Goal: Information Seeking & Learning: Learn about a topic

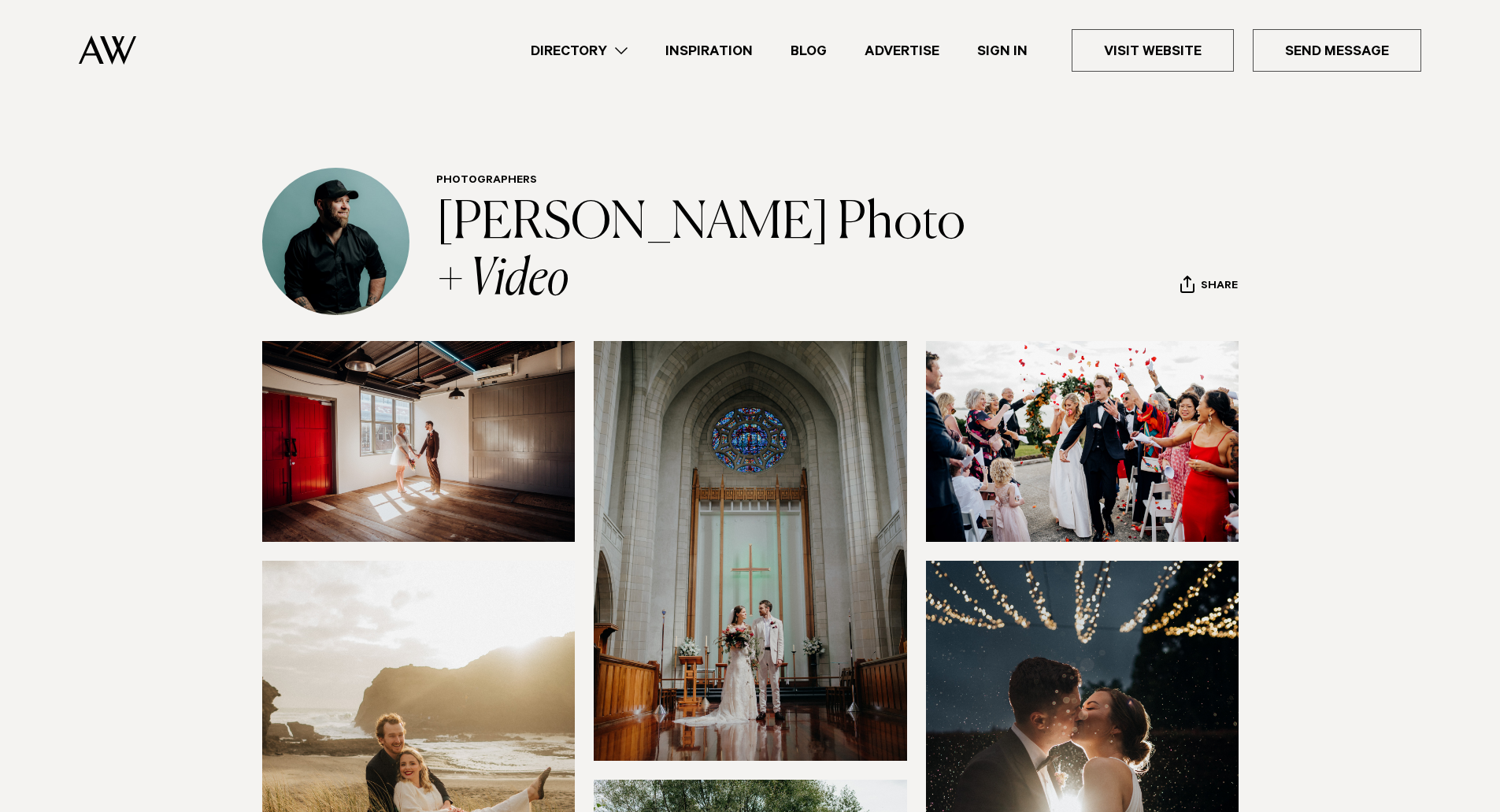
click at [617, 52] on link "Directory" at bounding box center [579, 51] width 134 height 22
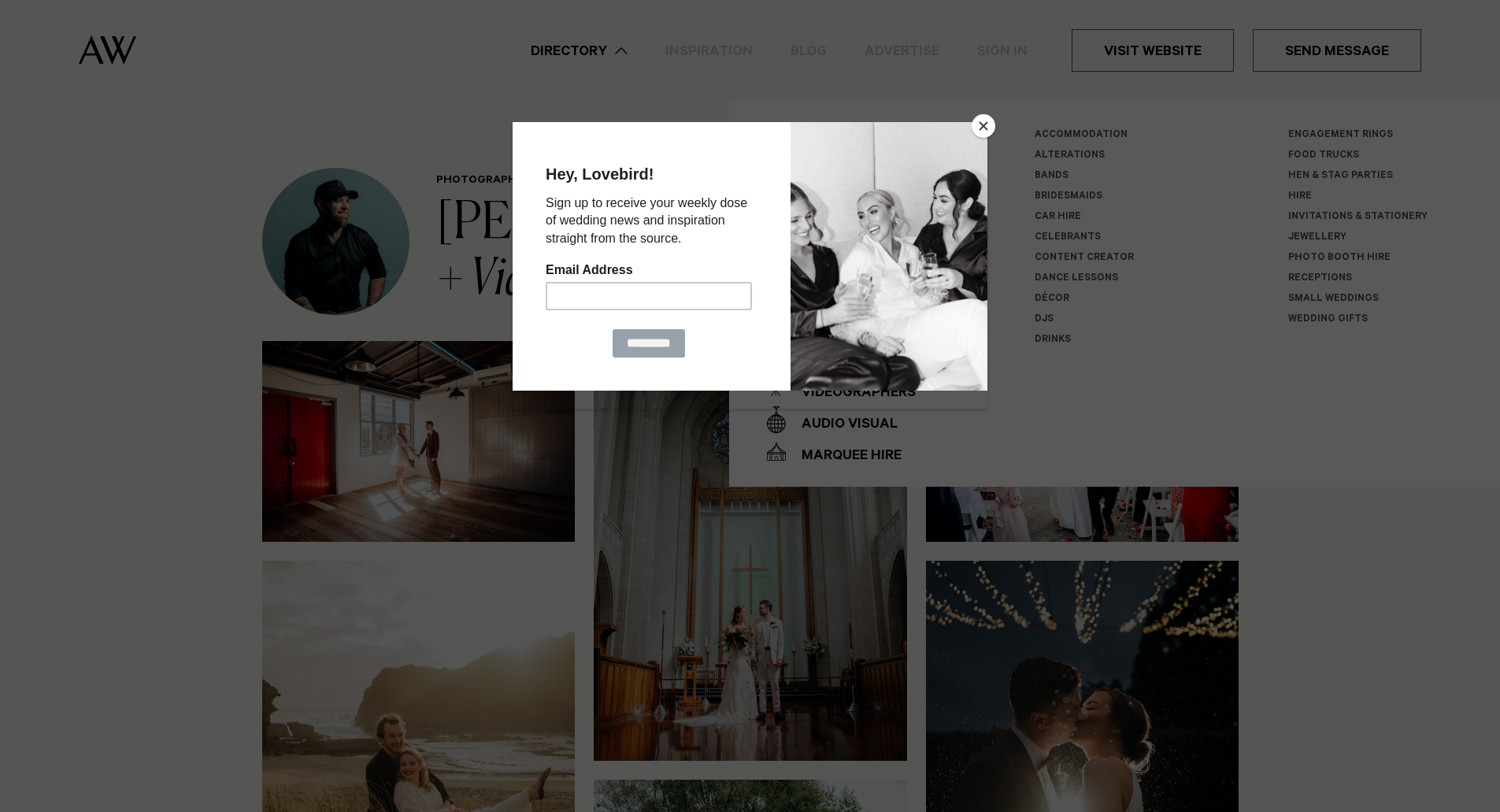
click at [980, 118] on button "Close" at bounding box center [983, 125] width 23 height 23
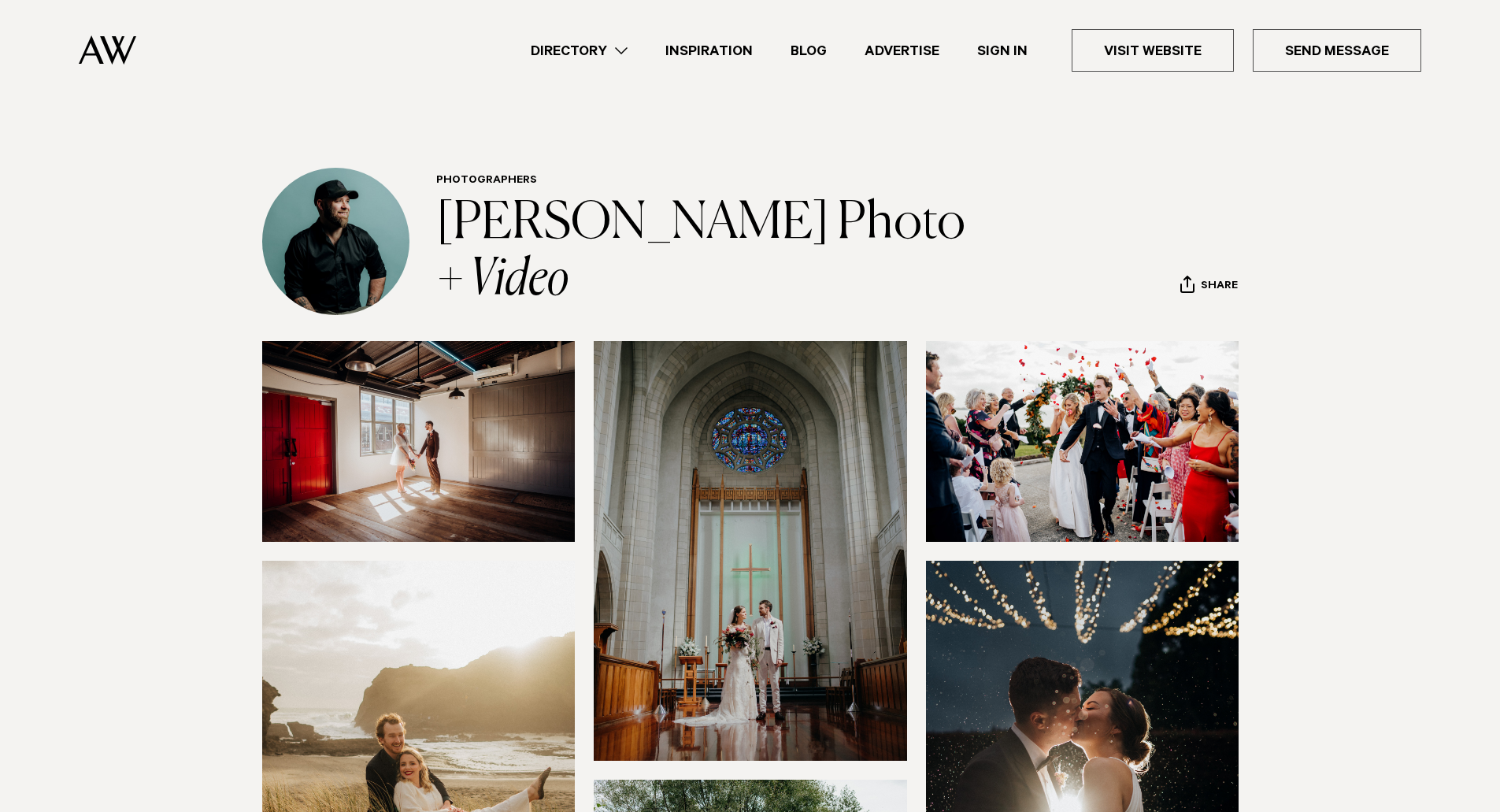
click at [626, 54] on link "Directory" at bounding box center [579, 51] width 134 height 22
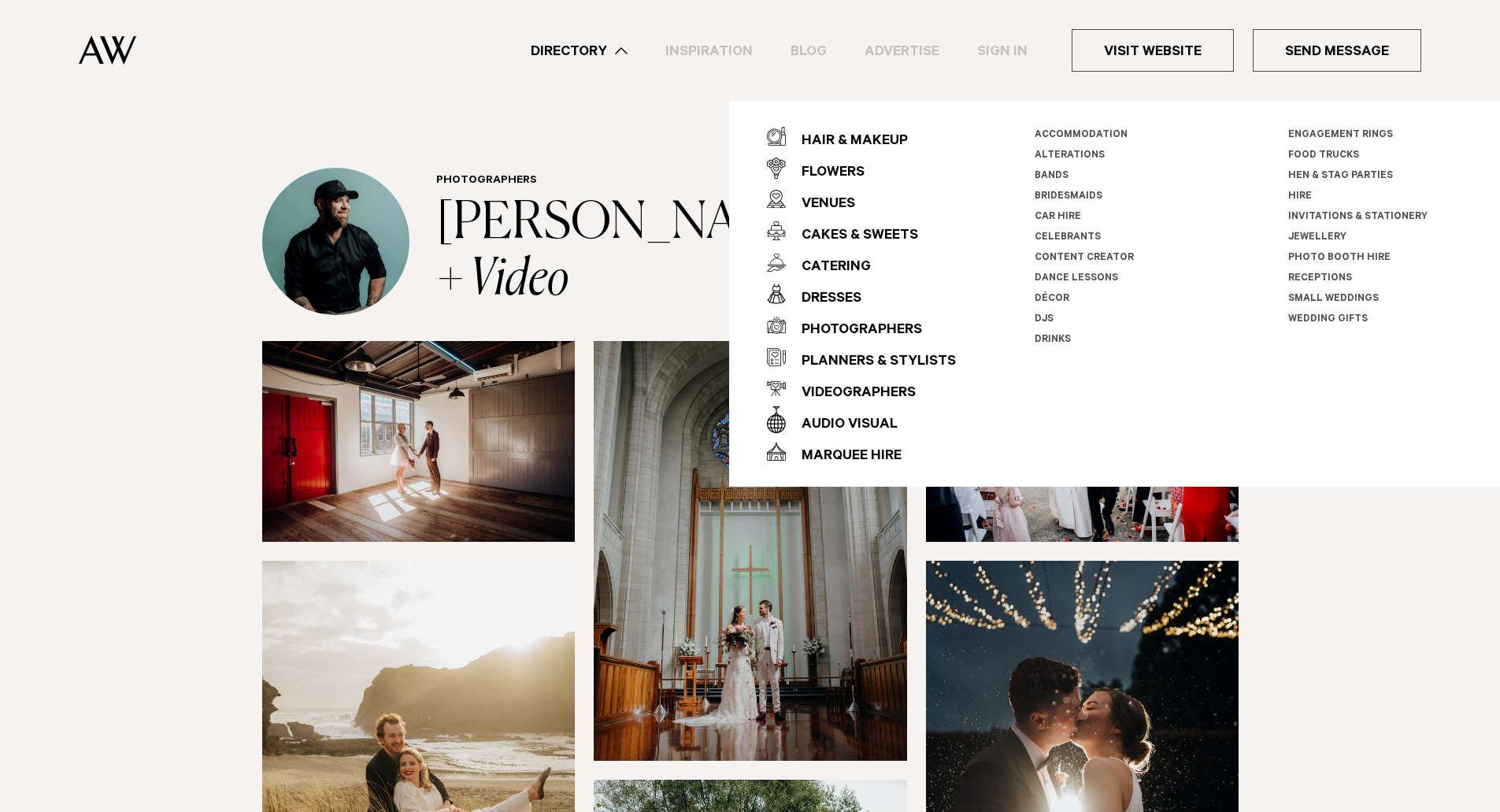
click at [1078, 241] on link "Celebrants" at bounding box center [1068, 238] width 66 height 11
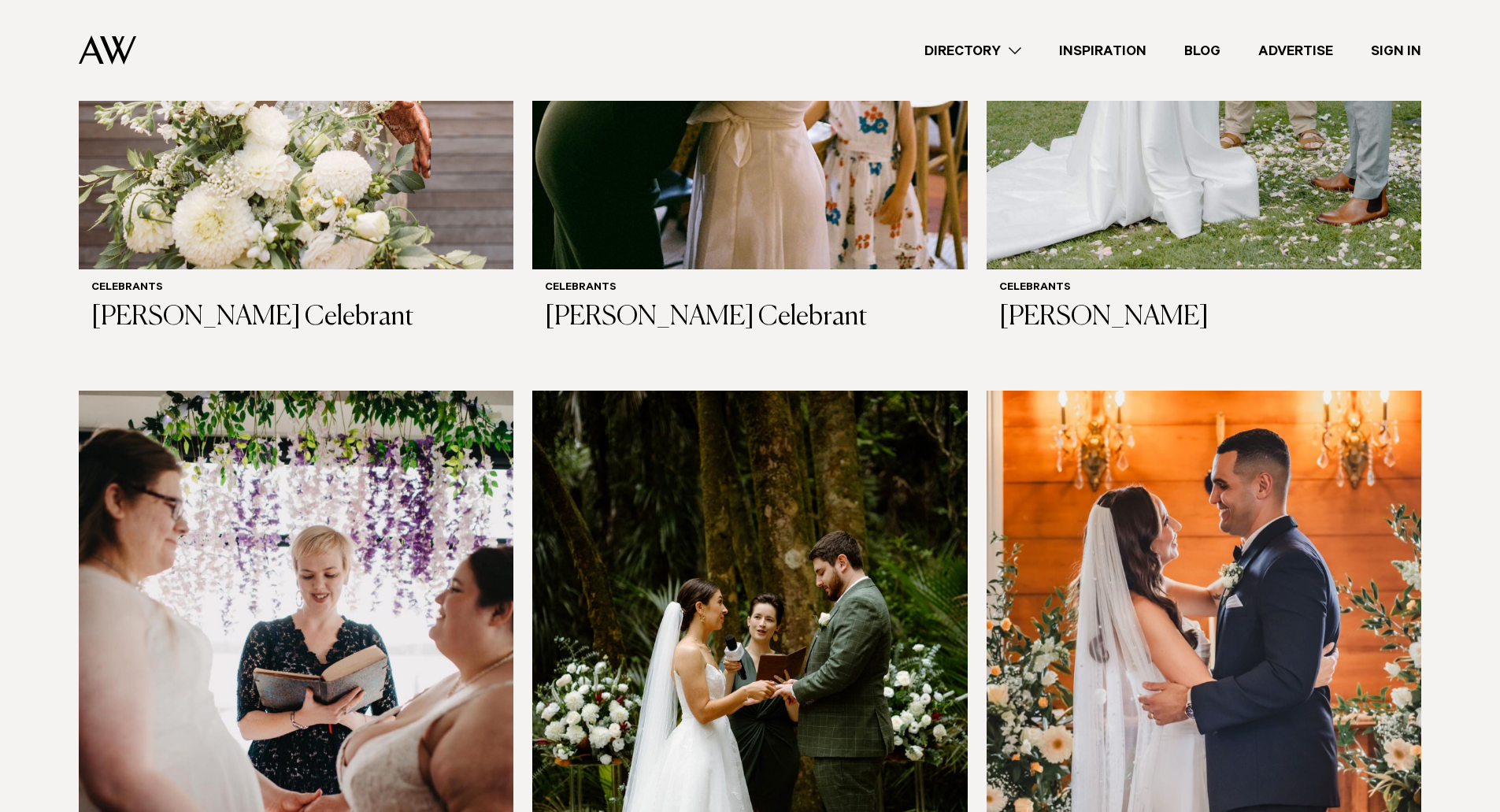
scroll to position [1102, 0]
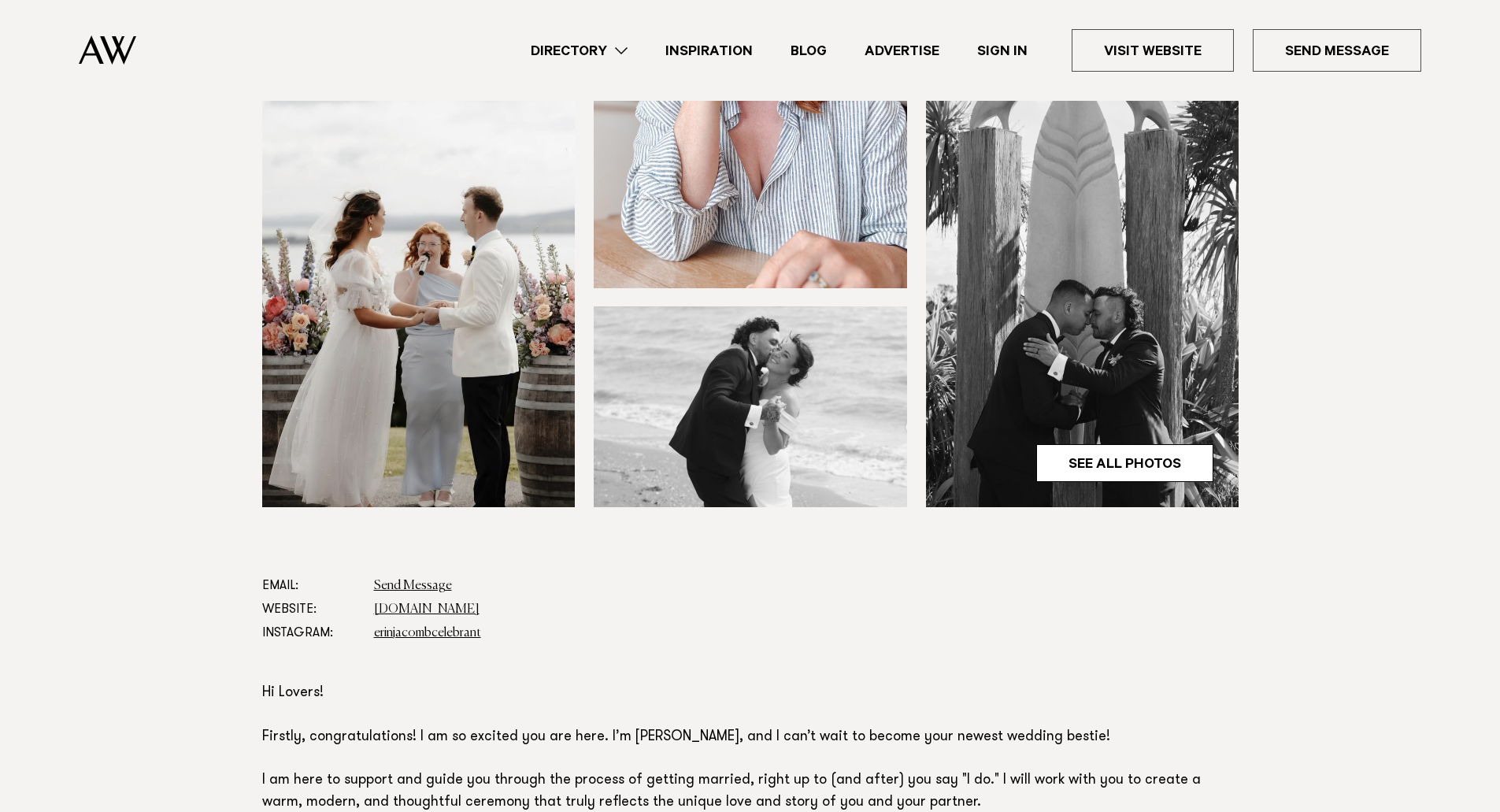
scroll to position [158, 0]
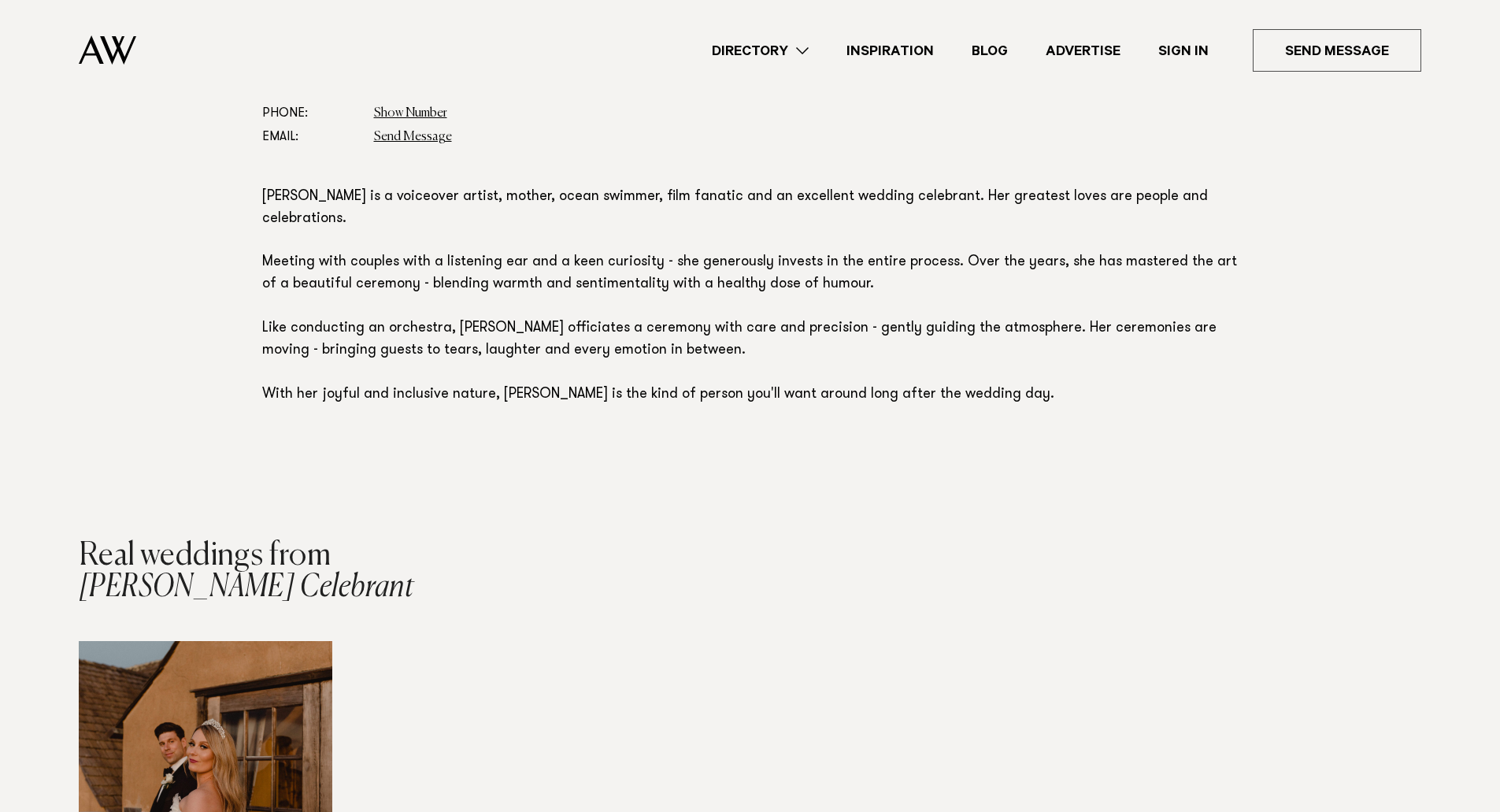
scroll to position [1259, 0]
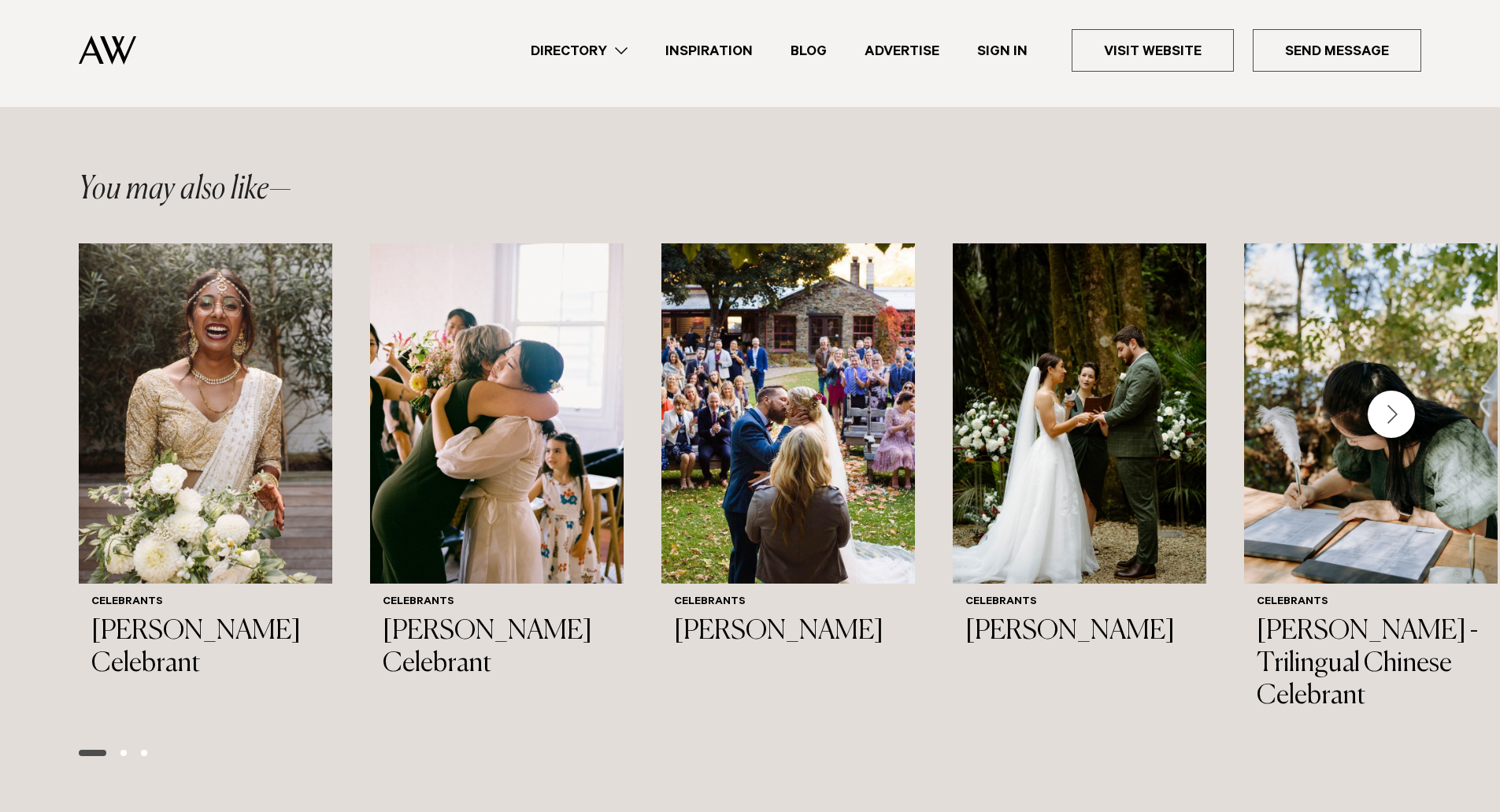
scroll to position [1023, 0]
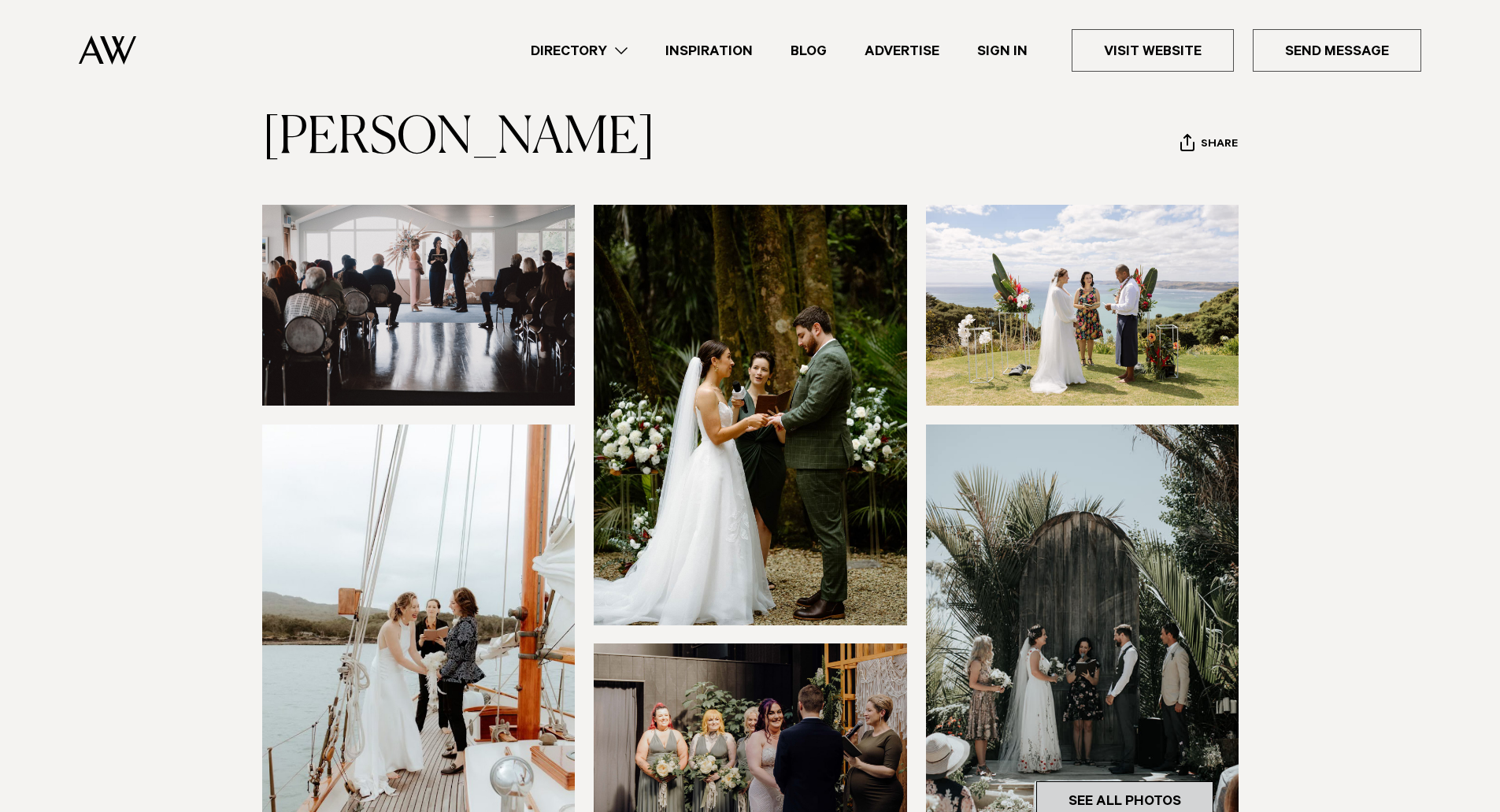
scroll to position [315, 0]
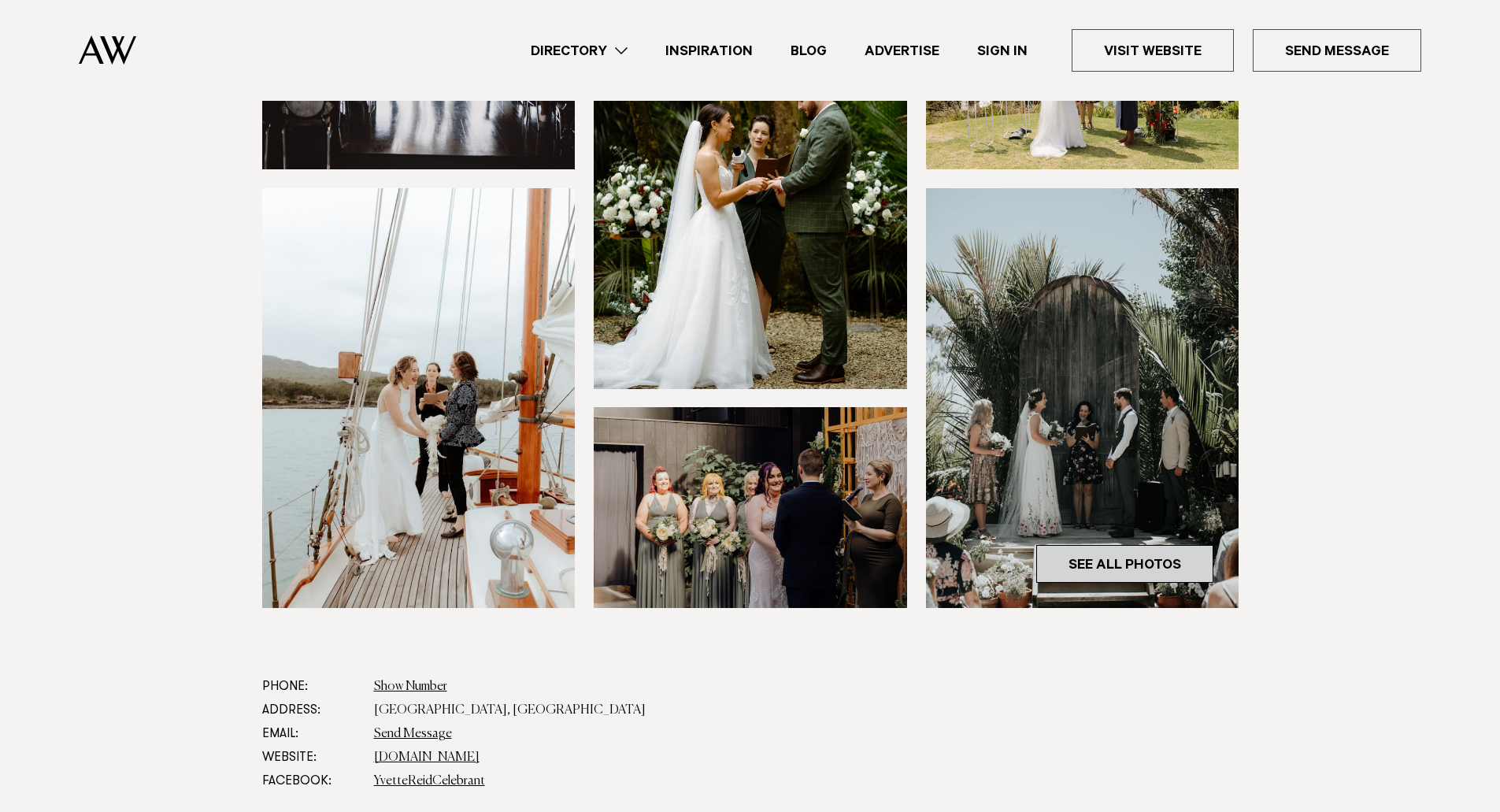
click at [1113, 570] on link "See All Photos" at bounding box center [1124, 564] width 177 height 38
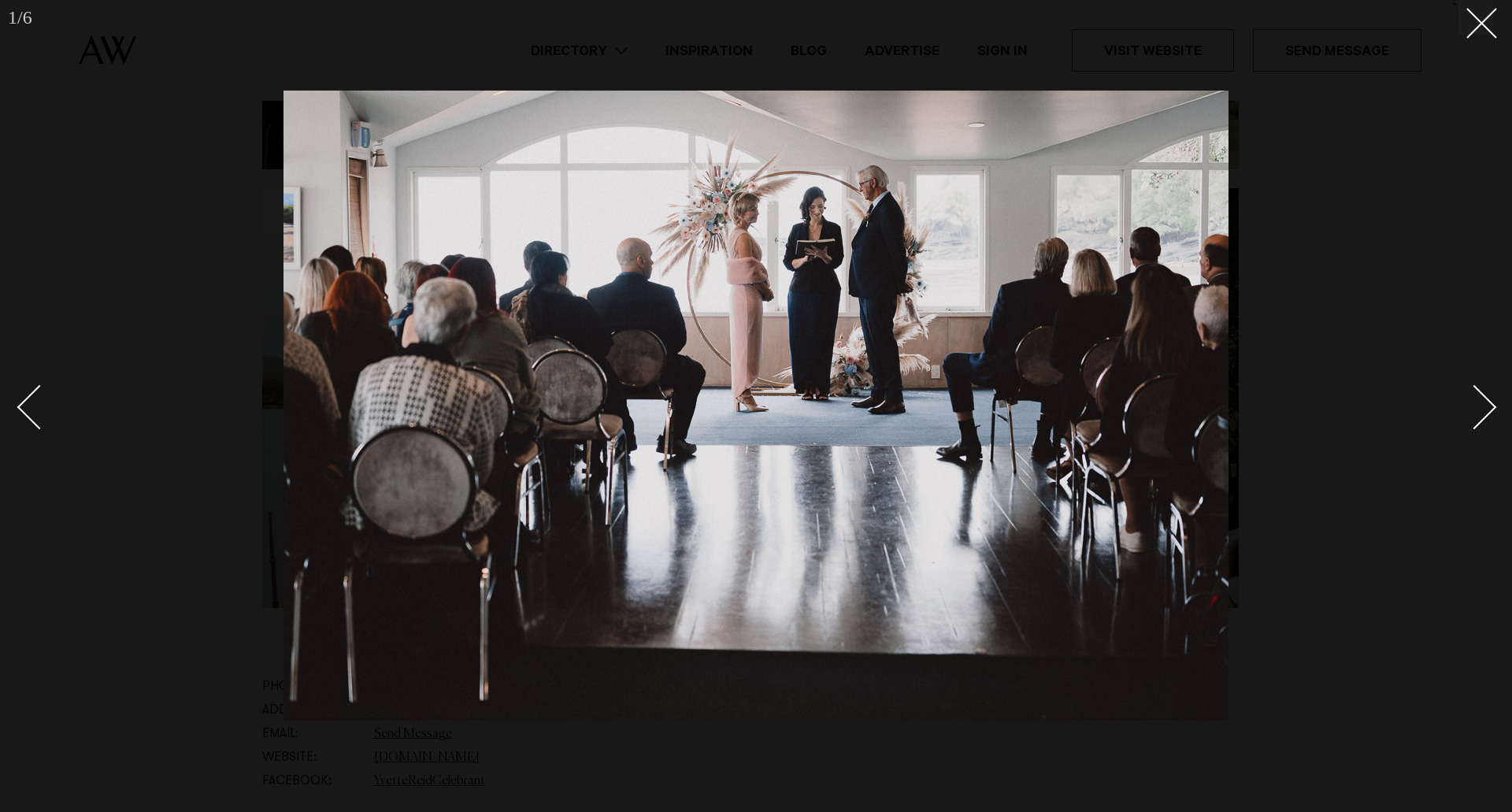
click at [1469, 416] on div "Next slide" at bounding box center [1475, 407] width 45 height 45
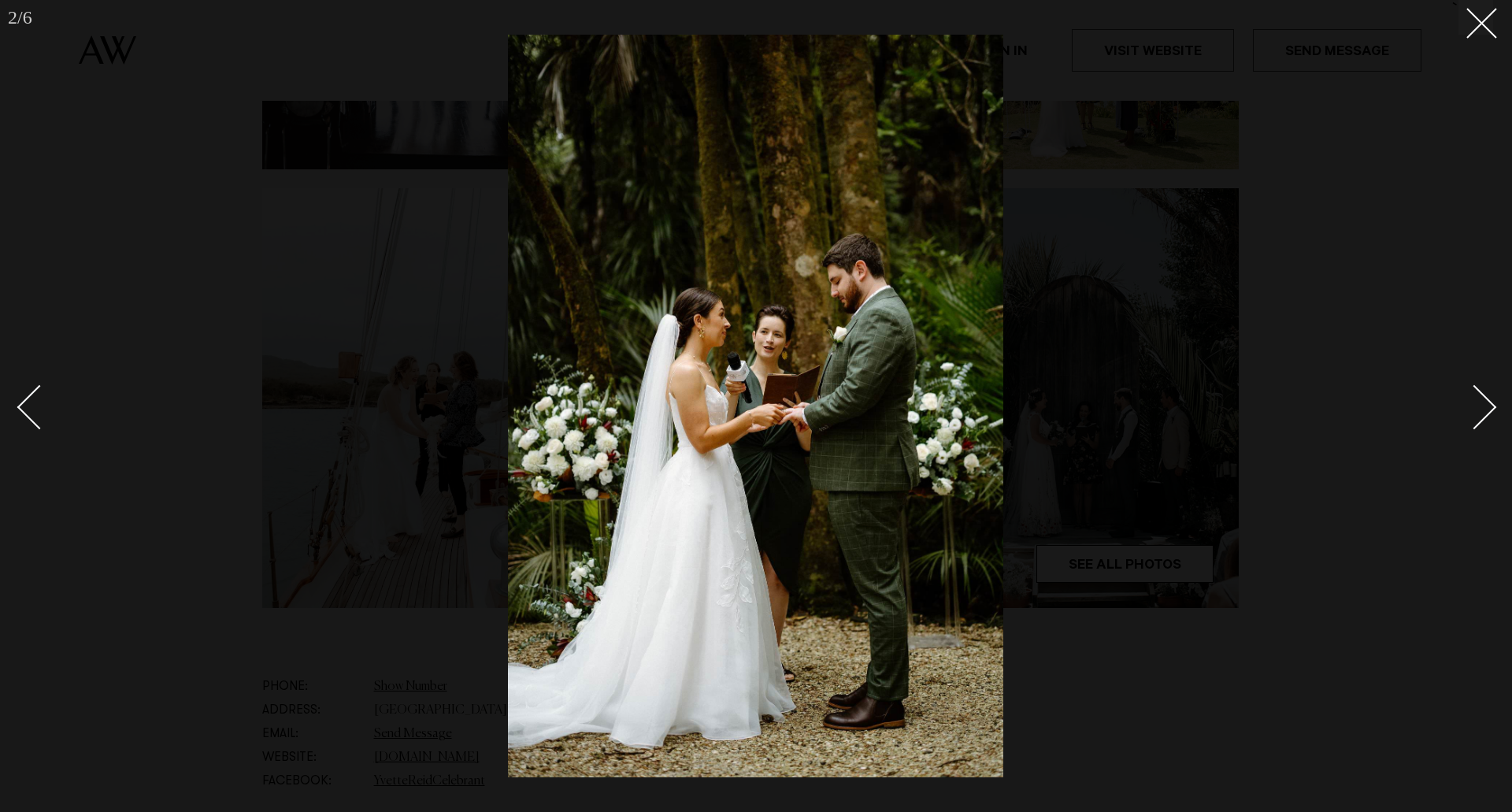
click at [1471, 415] on div "Next slide" at bounding box center [1475, 407] width 45 height 45
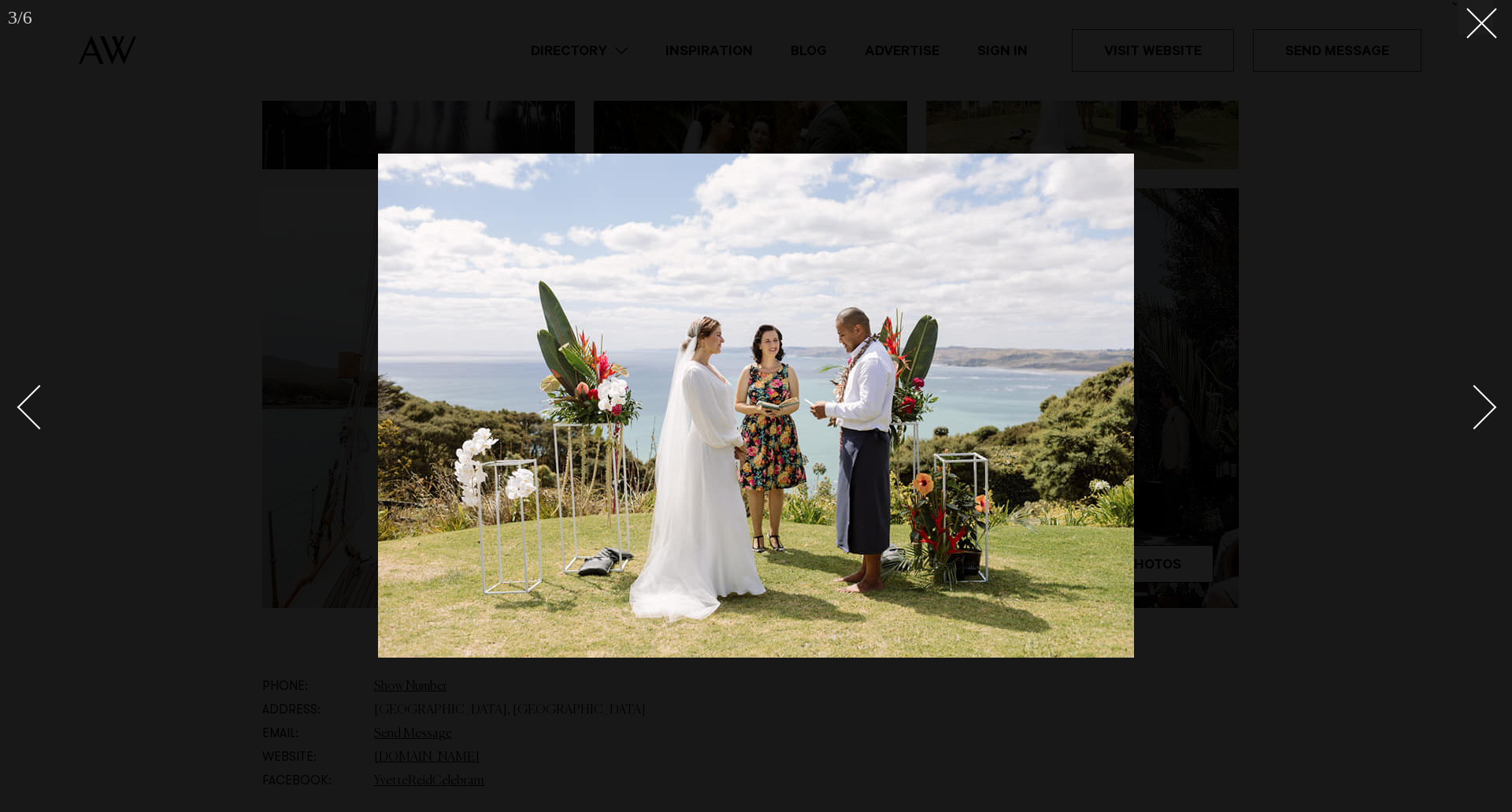
click at [1471, 415] on div "Next slide" at bounding box center [1475, 407] width 45 height 45
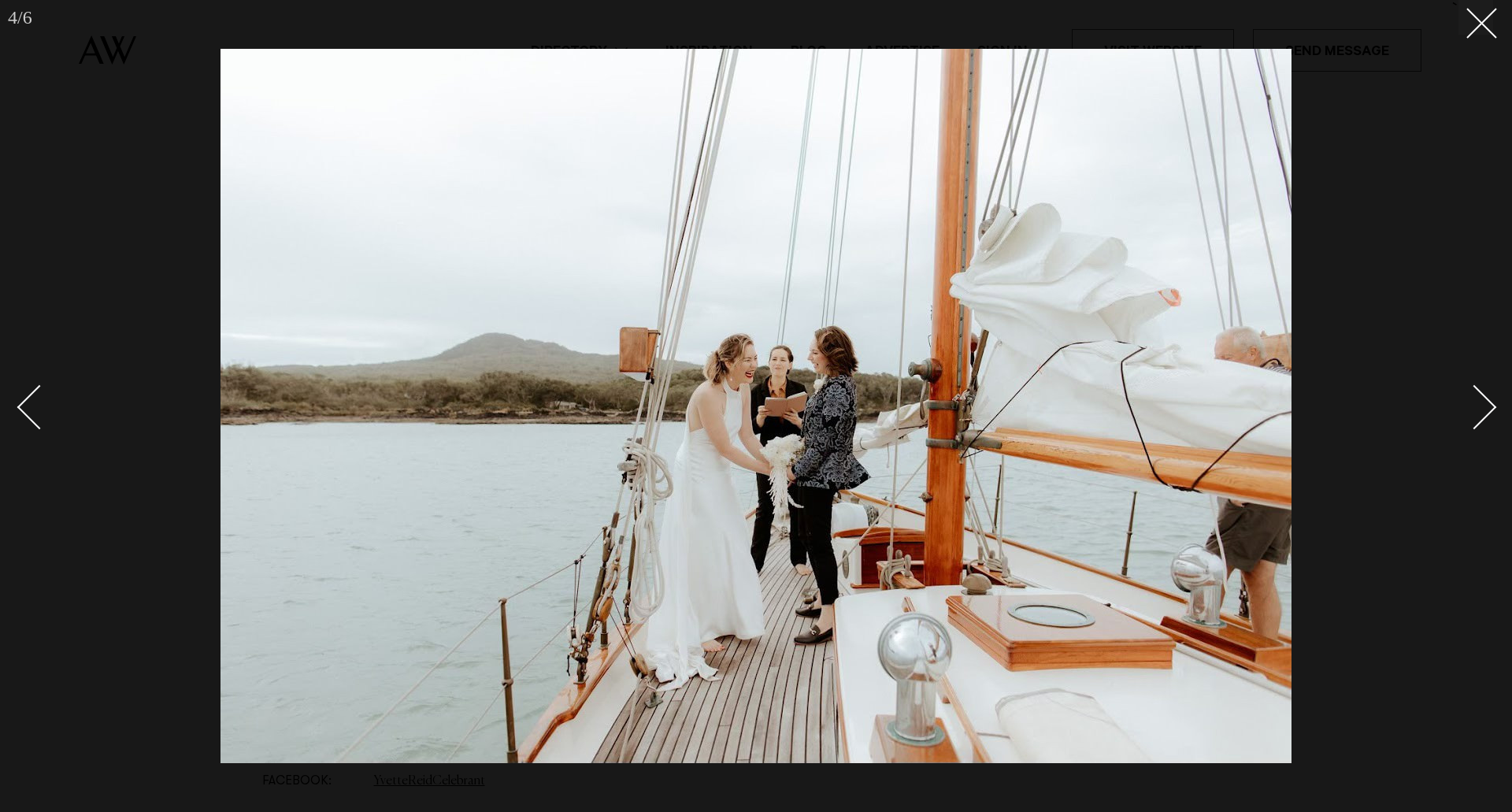
click at [1471, 415] on div "Next slide" at bounding box center [1475, 407] width 45 height 45
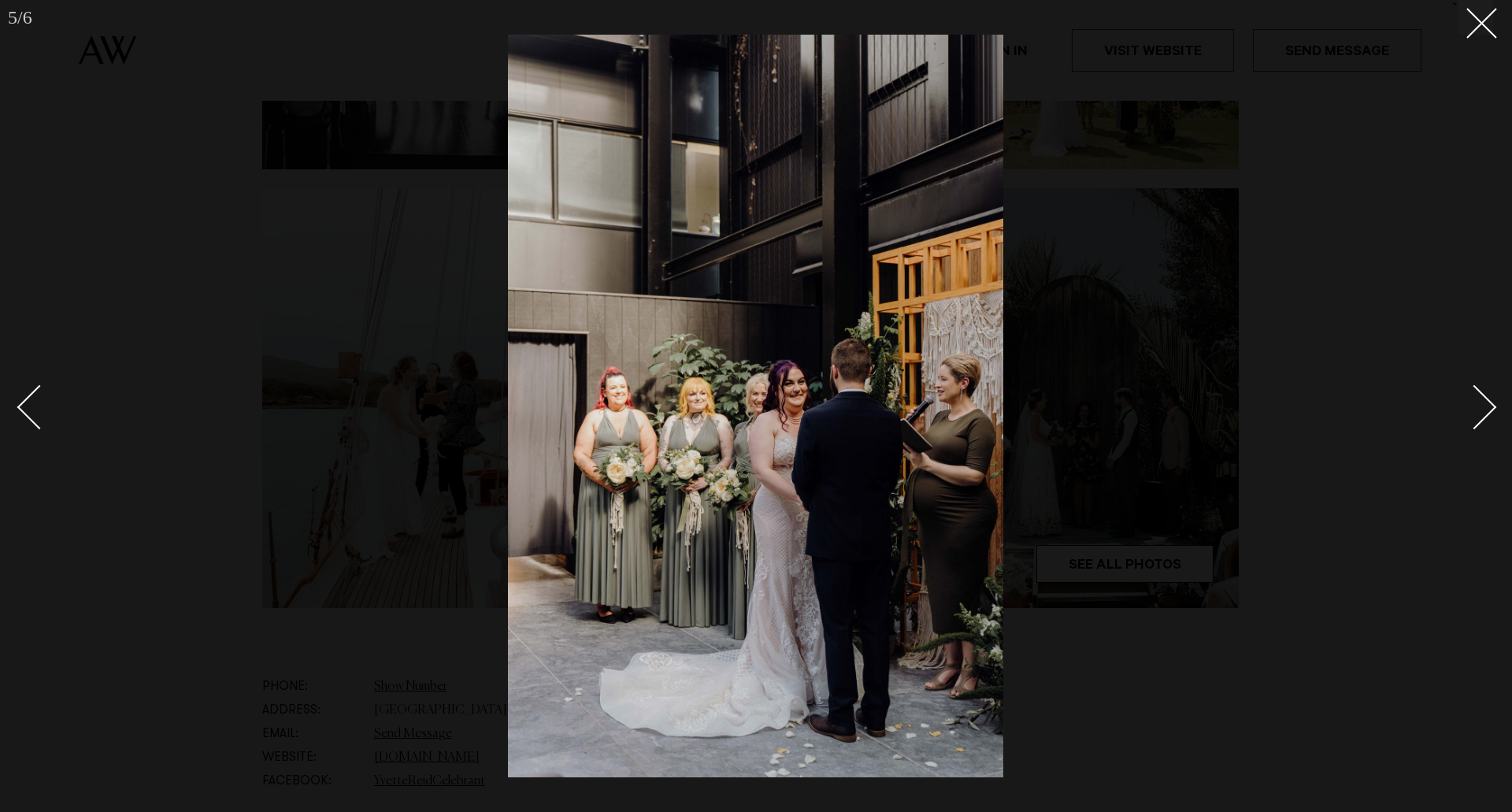
click at [1471, 415] on div "Next slide" at bounding box center [1475, 407] width 45 height 45
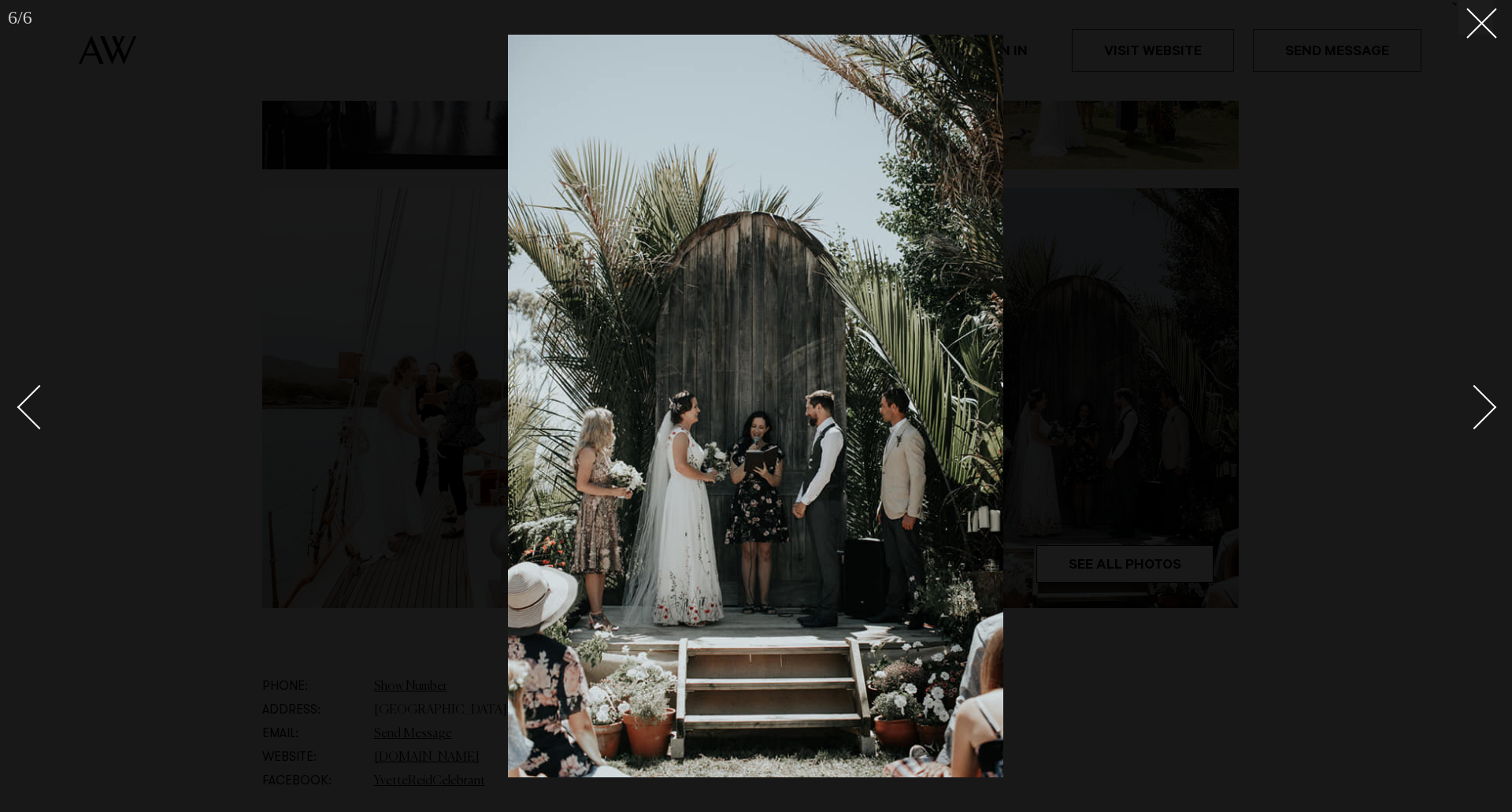
click at [1471, 415] on div "Next slide" at bounding box center [1475, 407] width 45 height 45
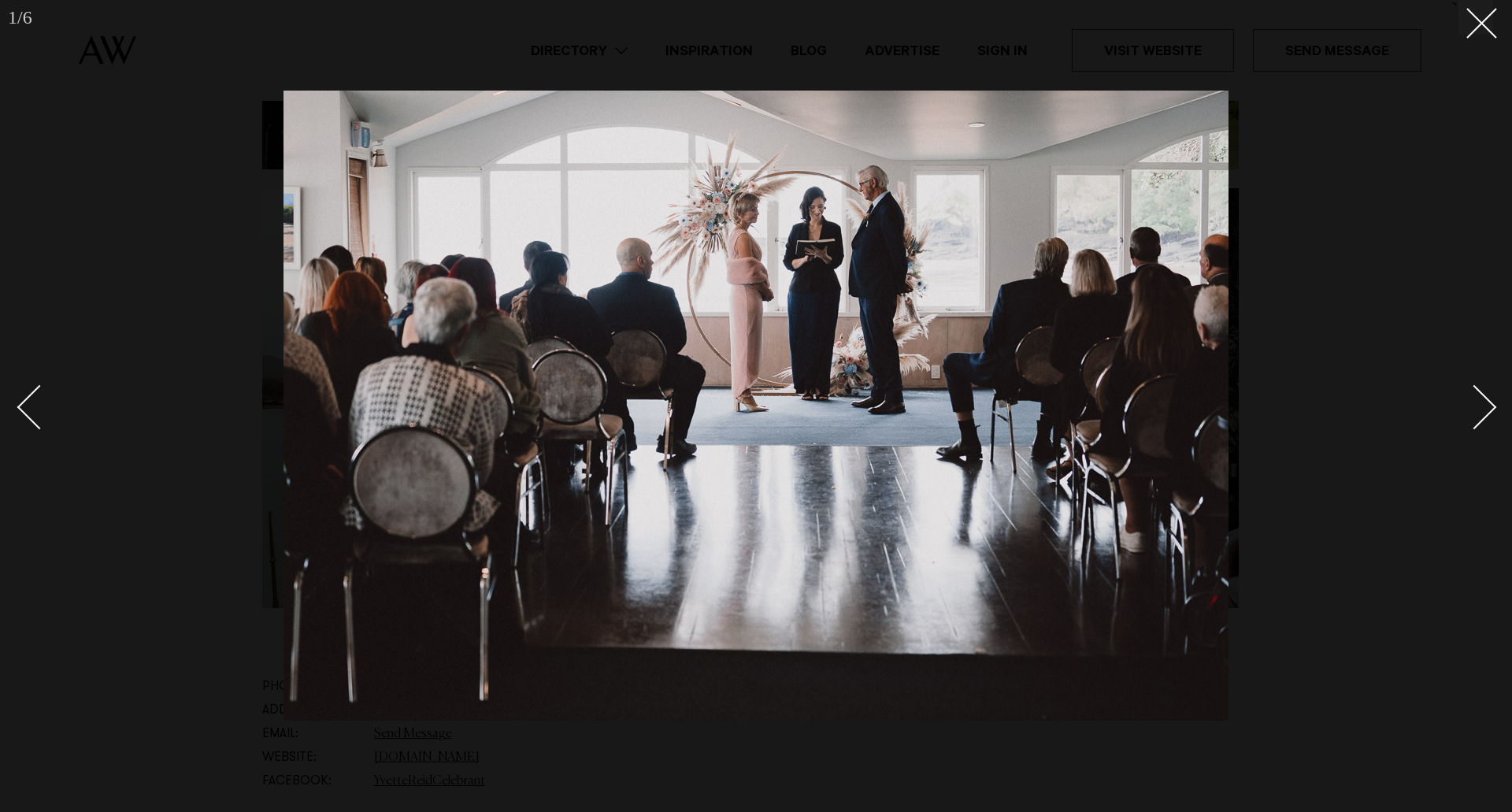
click at [1471, 415] on div "Next slide" at bounding box center [1475, 407] width 45 height 45
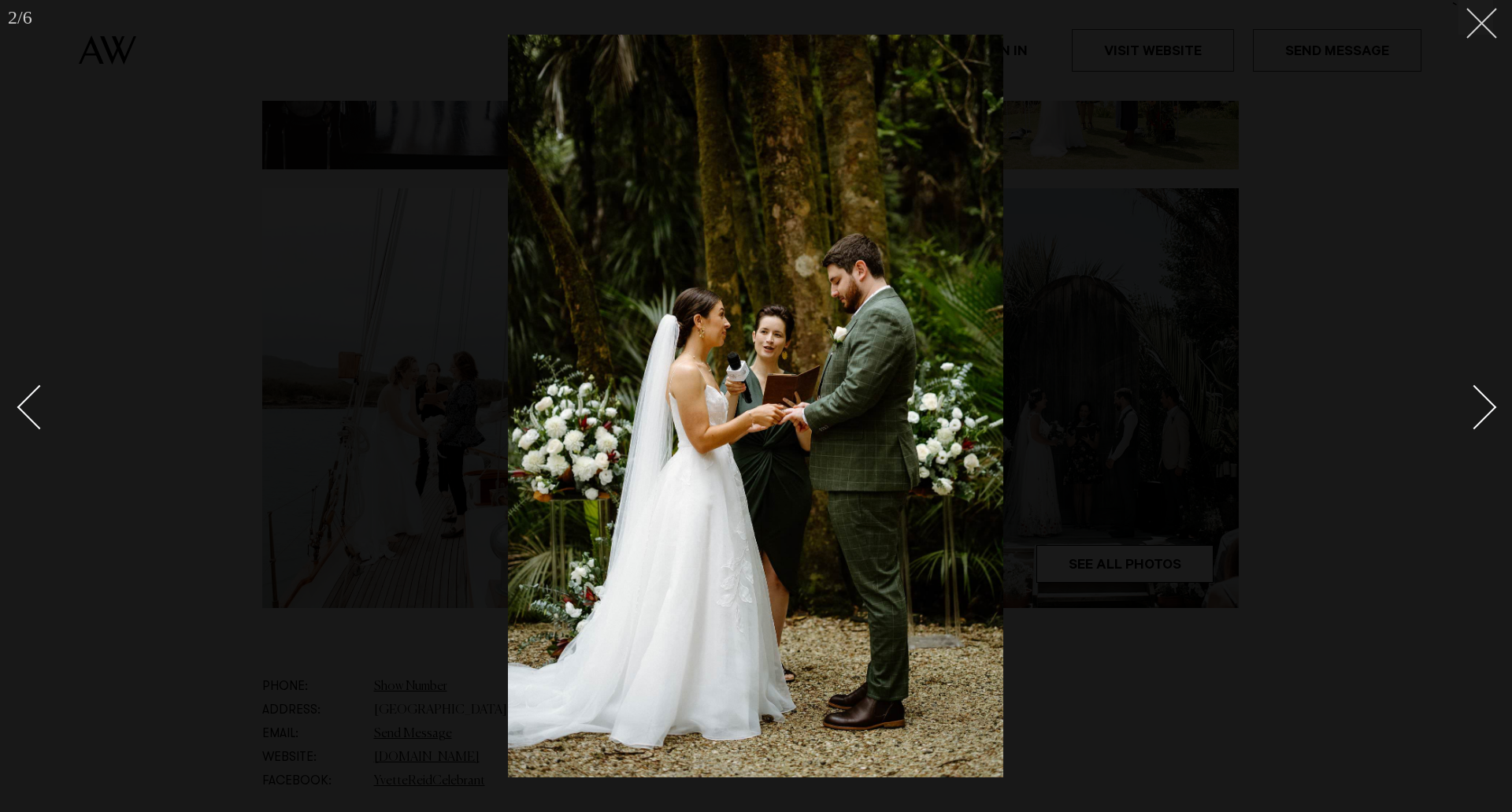
click at [1473, 23] on icon at bounding box center [1476, 17] width 19 height 19
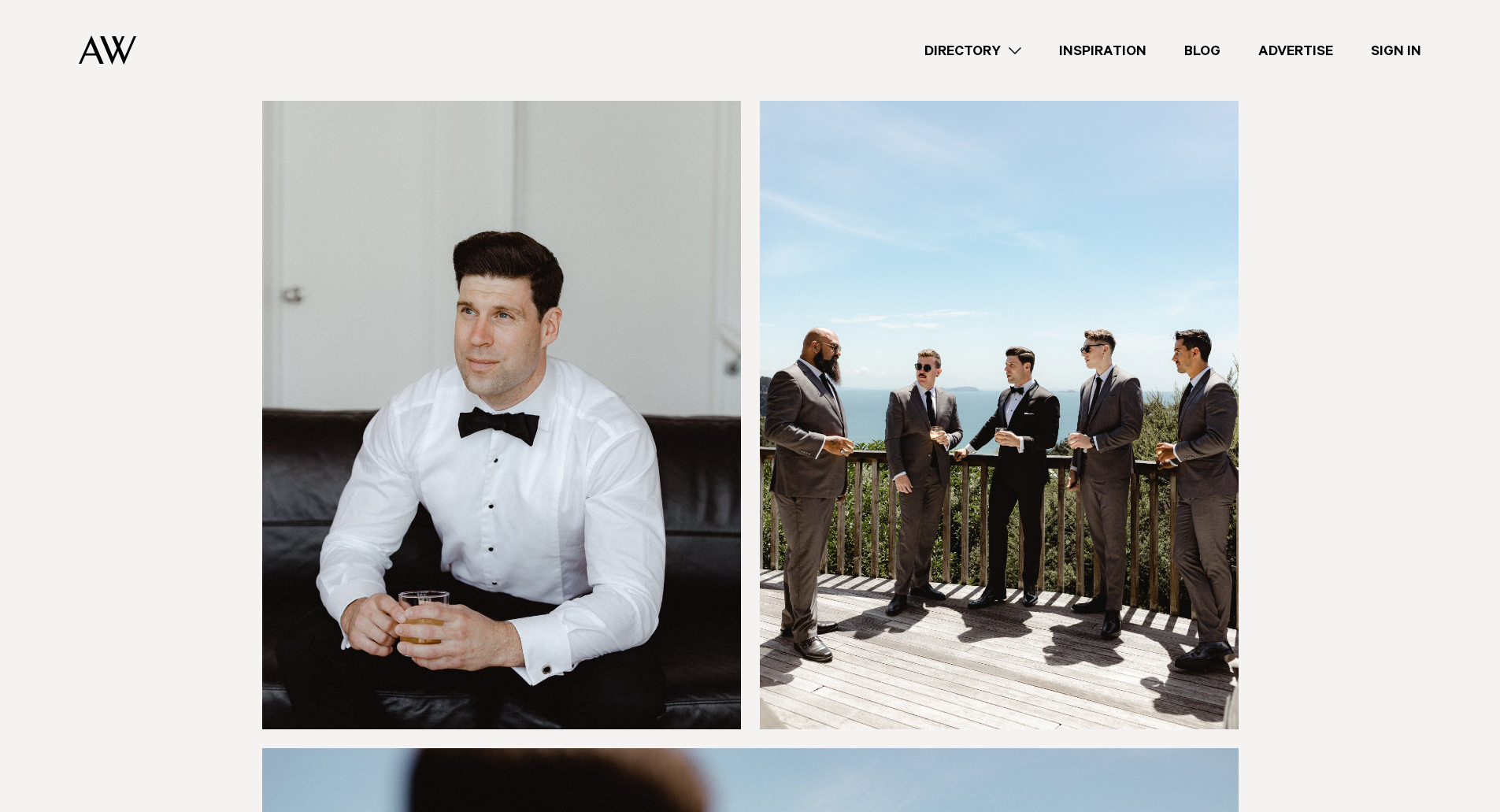
scroll to position [3700, 0]
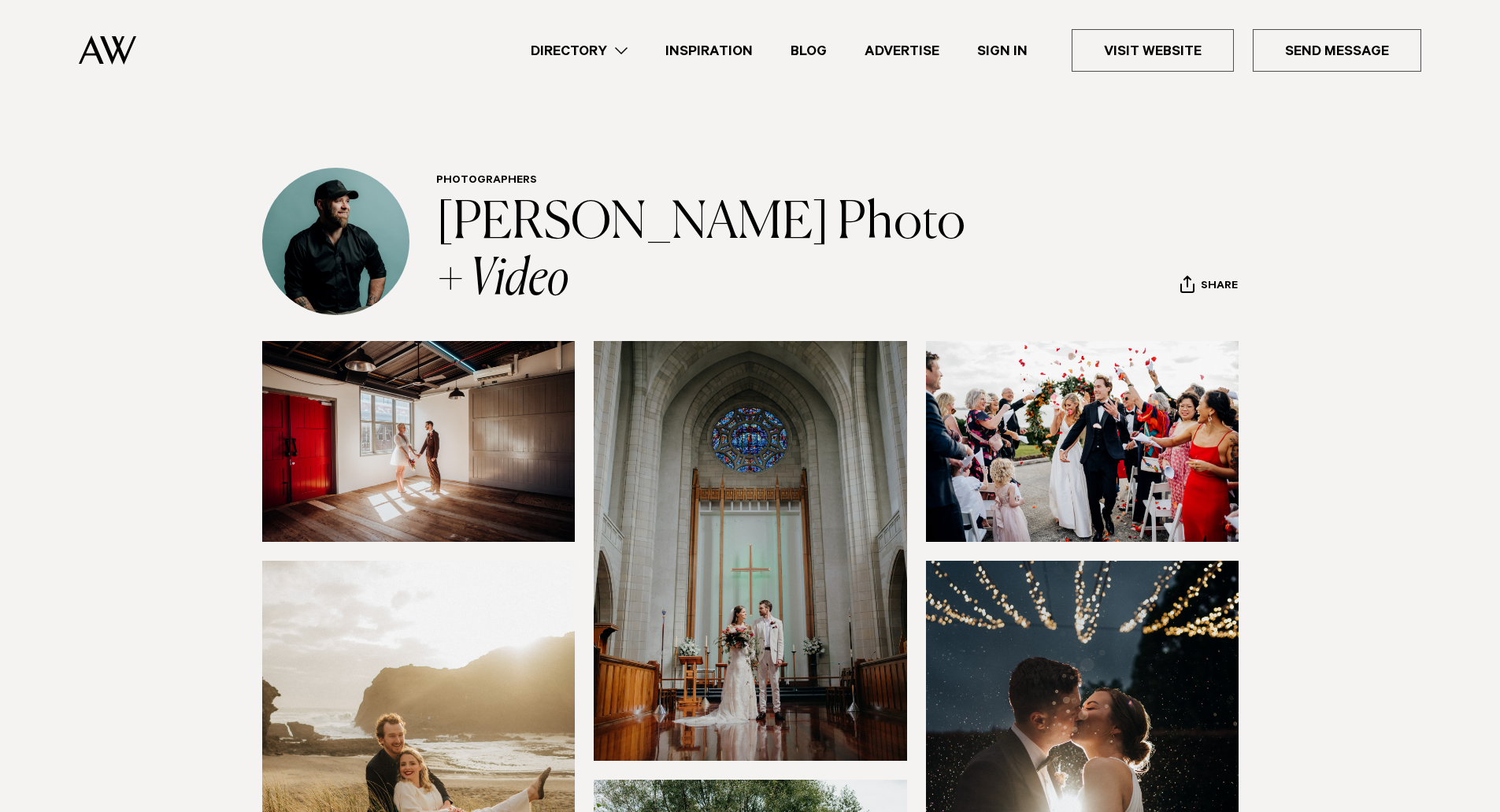
click at [620, 45] on link "Directory" at bounding box center [579, 51] width 134 height 22
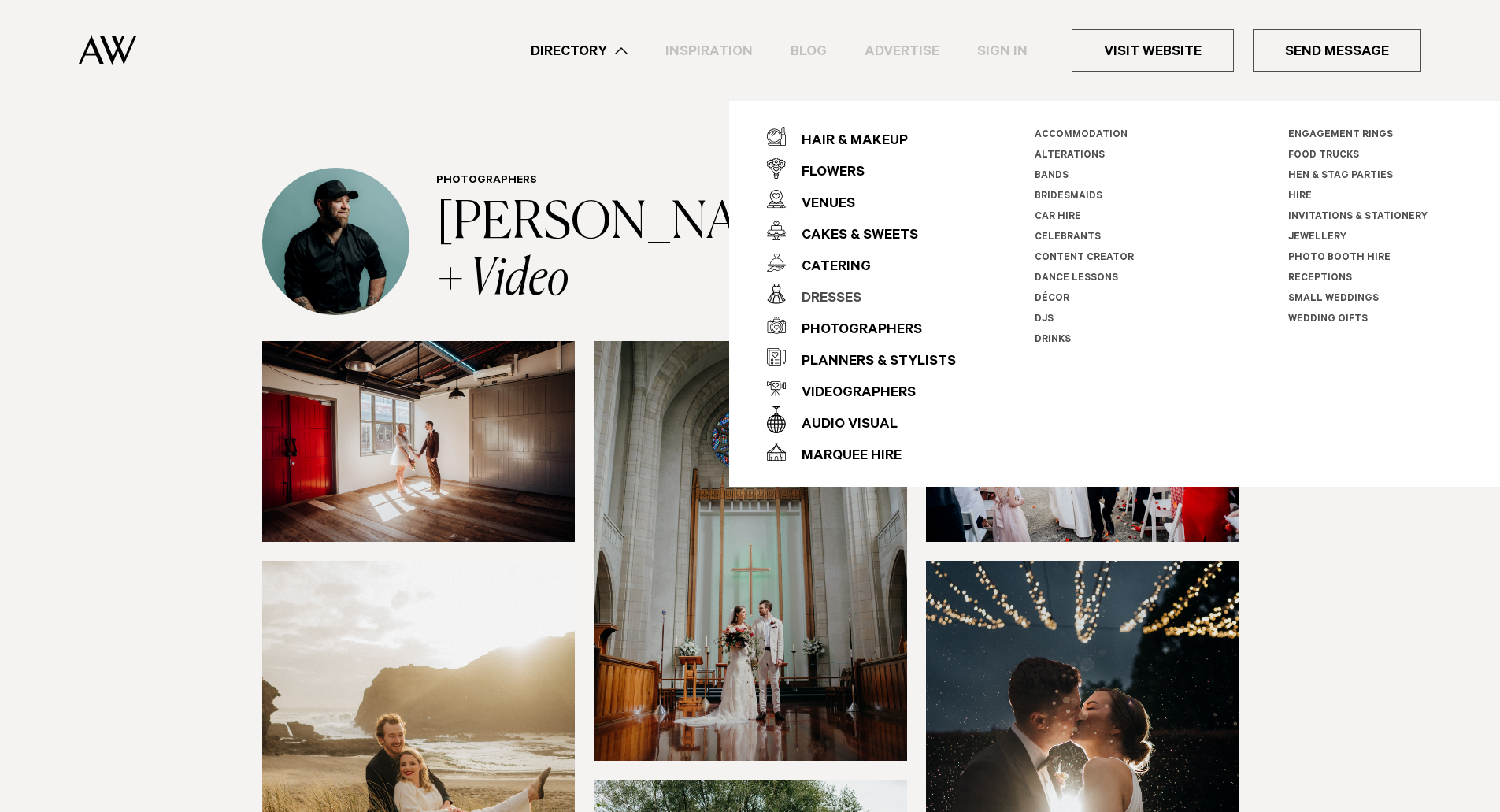
click at [829, 290] on div "Dresses" at bounding box center [823, 300] width 75 height 32
